Goal: Task Accomplishment & Management: Use online tool/utility

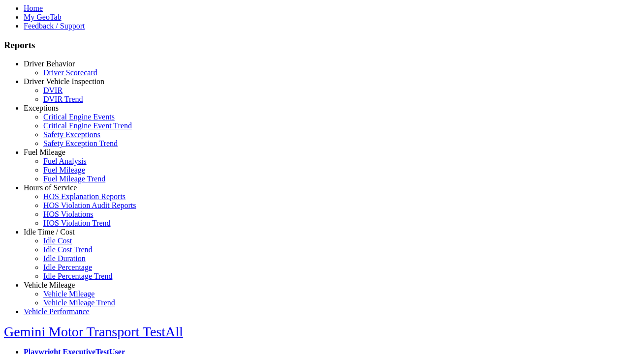
click at [57, 236] on link "Idle Time / Cost" at bounding box center [49, 232] width 51 height 8
click at [64, 245] on link "Idle Cost" at bounding box center [57, 241] width 29 height 8
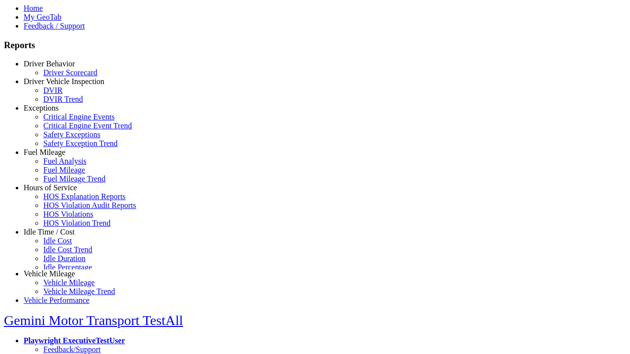
scroll to position [4, 0]
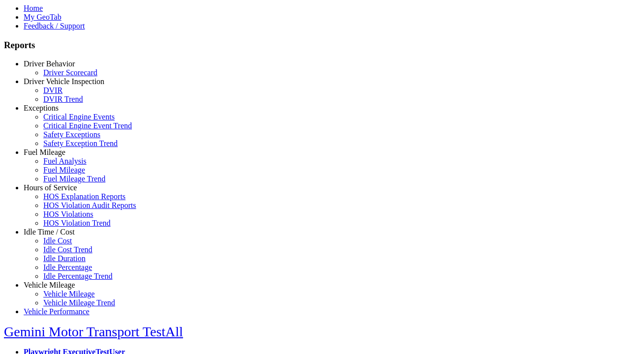
select select
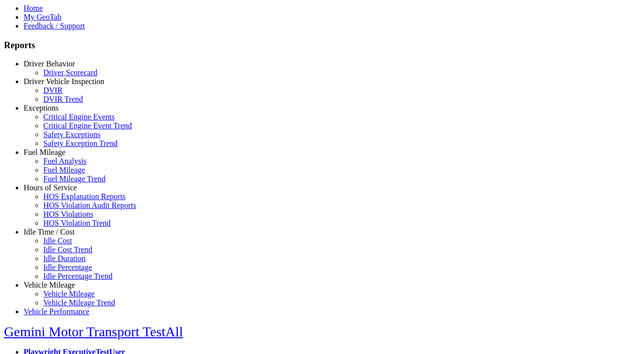
select select
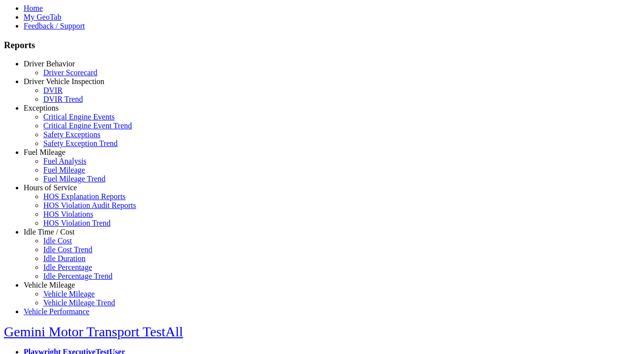
type input "*********"
